Goal: Information Seeking & Learning: Understand process/instructions

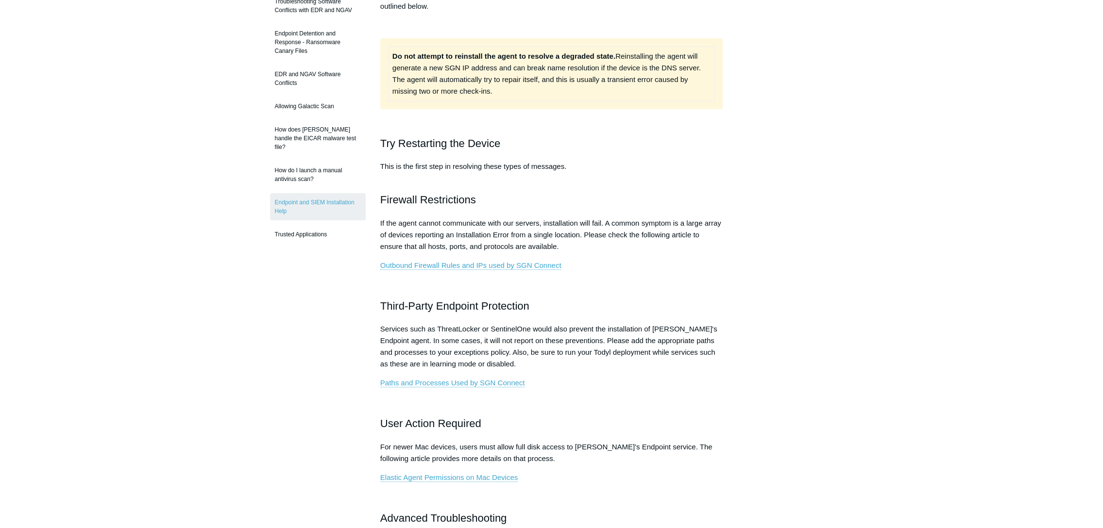
scroll to position [194, 0]
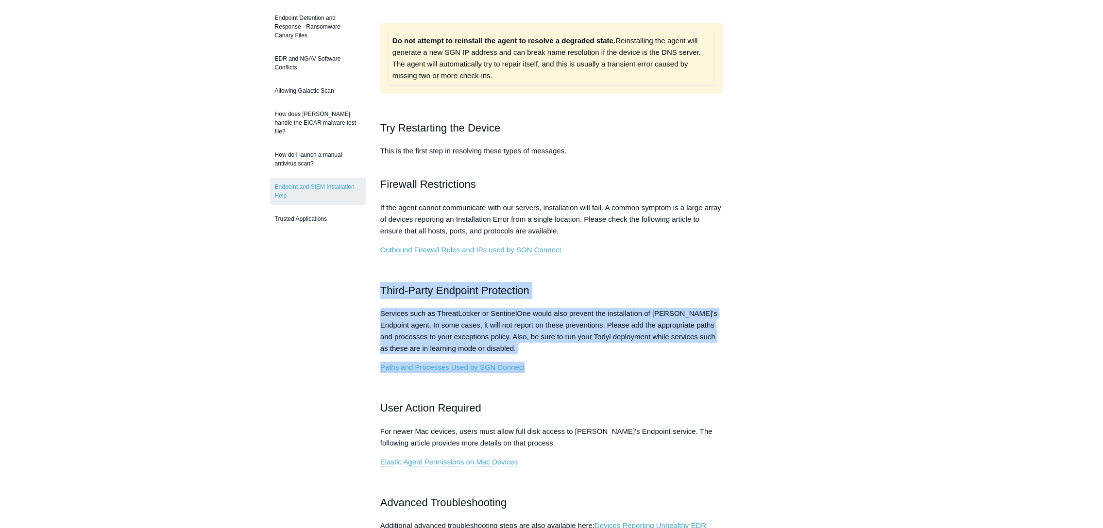
drag, startPoint x: 546, startPoint y: 367, endPoint x: 376, endPoint y: 287, distance: 187.8
click at [379, 286] on article "Endpoint and SIEM Installation Help Follow Not yet followed by anyone If you re…" at bounding box center [552, 535] width 372 height 1282
copy div "Third-Party Endpoint Protection Services such as ThreatLocker or SentinelOne wo…"
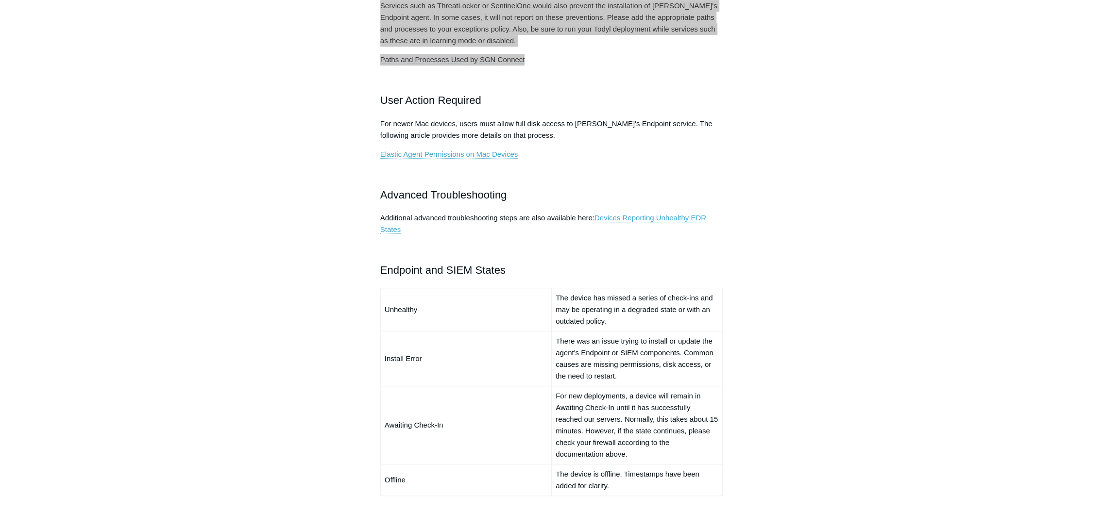
scroll to position [534, 0]
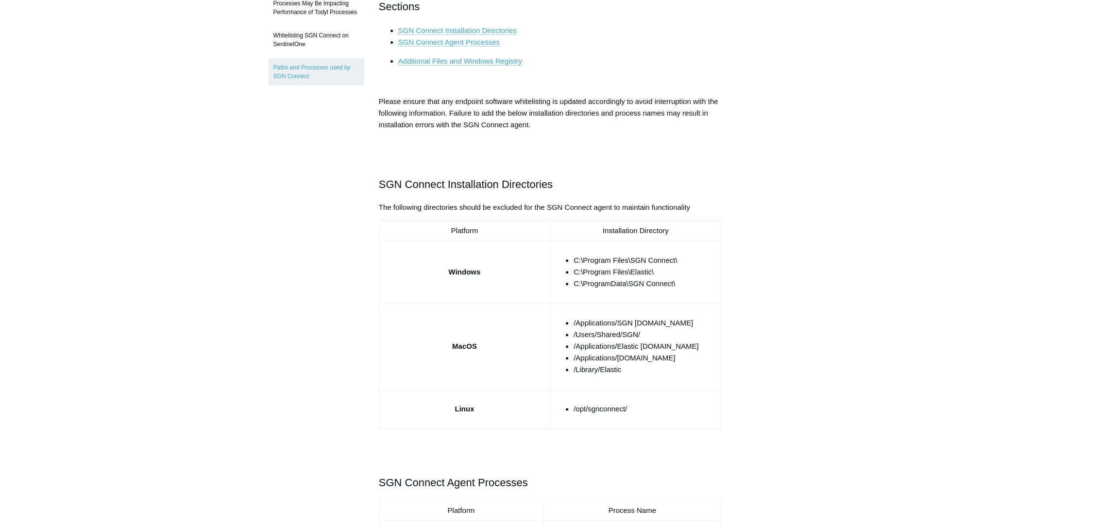
scroll to position [194, 0]
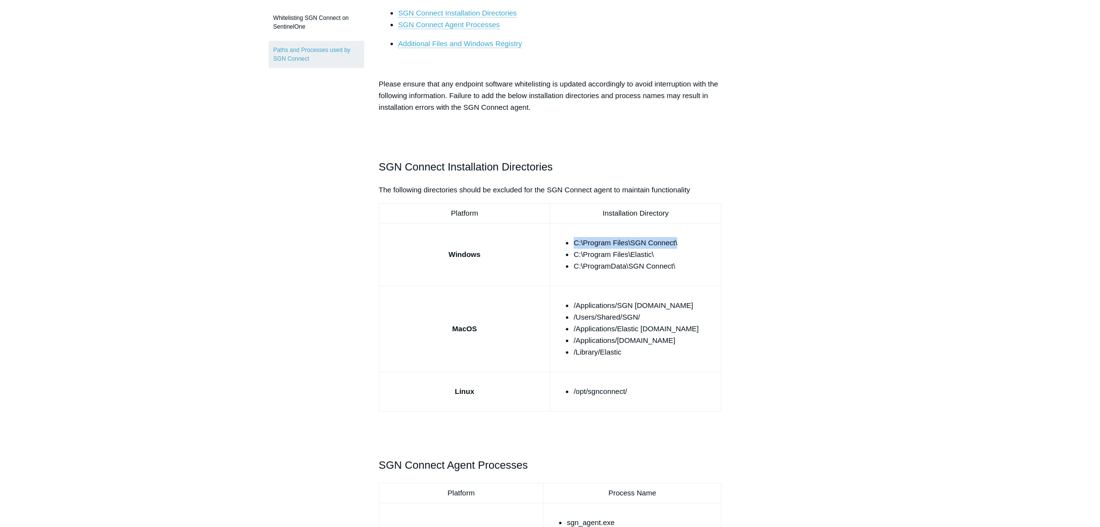
drag, startPoint x: 683, startPoint y: 241, endPoint x: 576, endPoint y: 241, distance: 107.4
click at [576, 241] on li "C:\Program Files\SGN Connect\" at bounding box center [645, 243] width 143 height 12
copy li "C:\Program Files\SGN Connect\"
drag, startPoint x: 677, startPoint y: 265, endPoint x: 575, endPoint y: 262, distance: 102.1
click at [575, 262] on li "C:\ProgramData\SGN Connect\" at bounding box center [645, 266] width 143 height 12
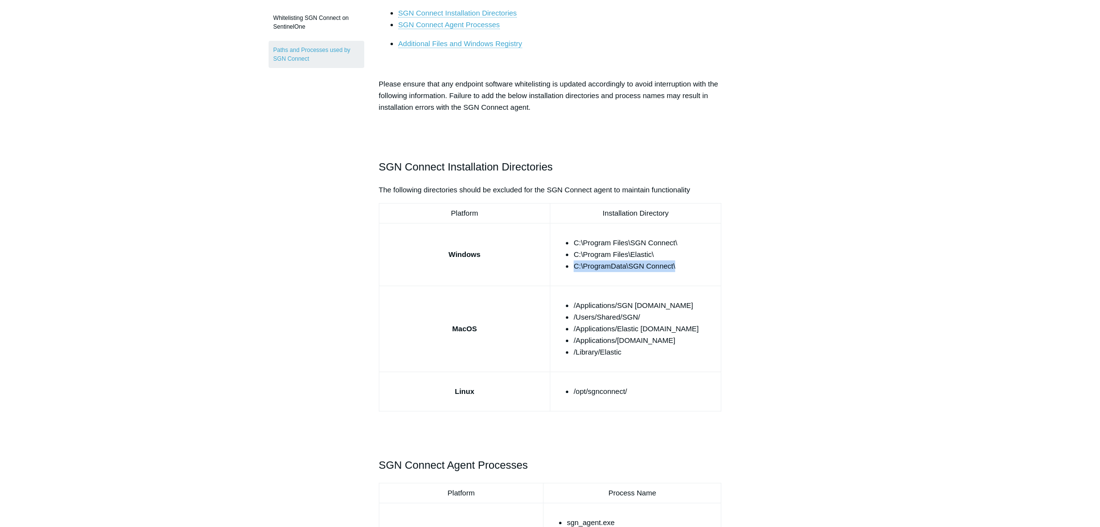
copy li "C:\ProgramData\SGN Connect\"
drag, startPoint x: 660, startPoint y: 256, endPoint x: 574, endPoint y: 253, distance: 86.5
click at [574, 253] on li "C:\Program Files\Elastic\" at bounding box center [645, 255] width 143 height 12
copy li "C:\Program Files\Elastic\"
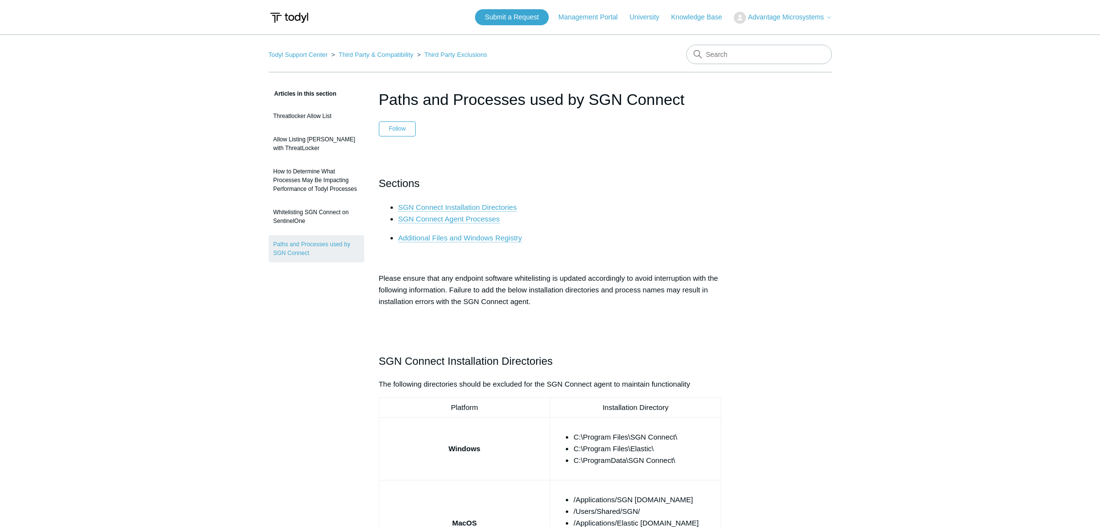
scroll to position [194, 0]
